Goal: Information Seeking & Learning: Learn about a topic

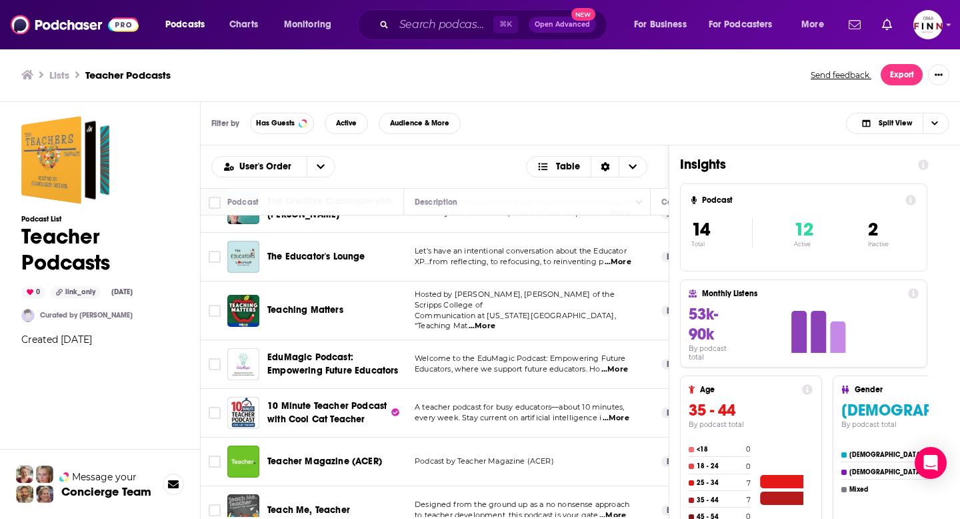
scroll to position [385, 0]
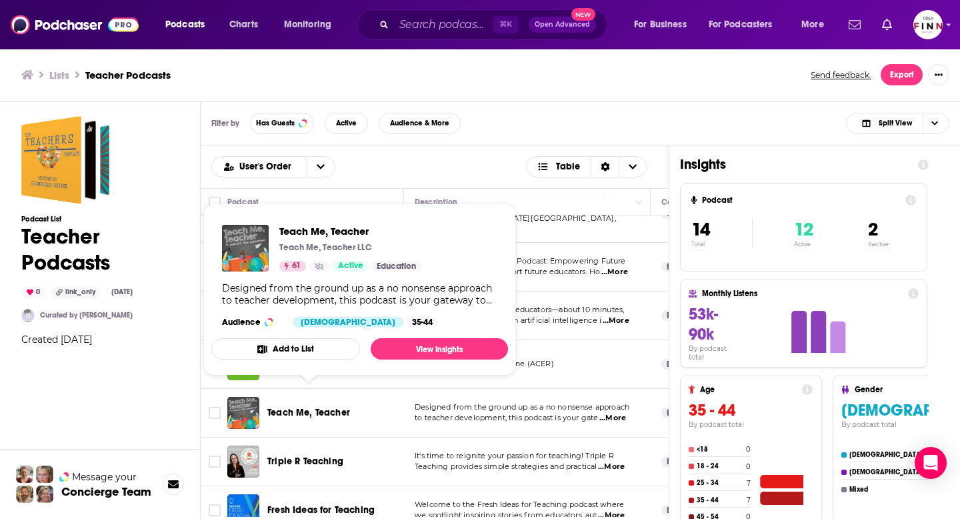
click at [325, 407] on span "Teach Me, Teacher" at bounding box center [308, 412] width 83 height 11
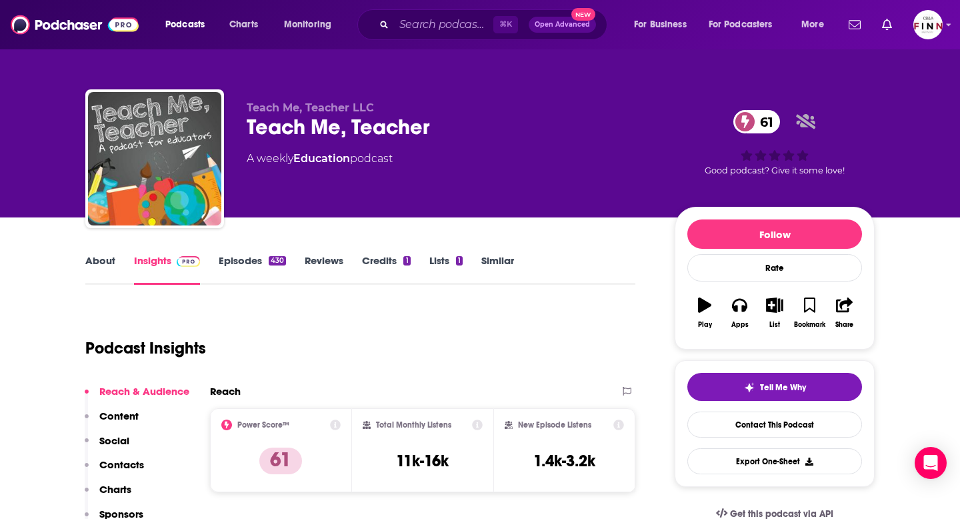
click at [98, 263] on link "About" at bounding box center [100, 269] width 30 height 31
